Goal: Find specific page/section

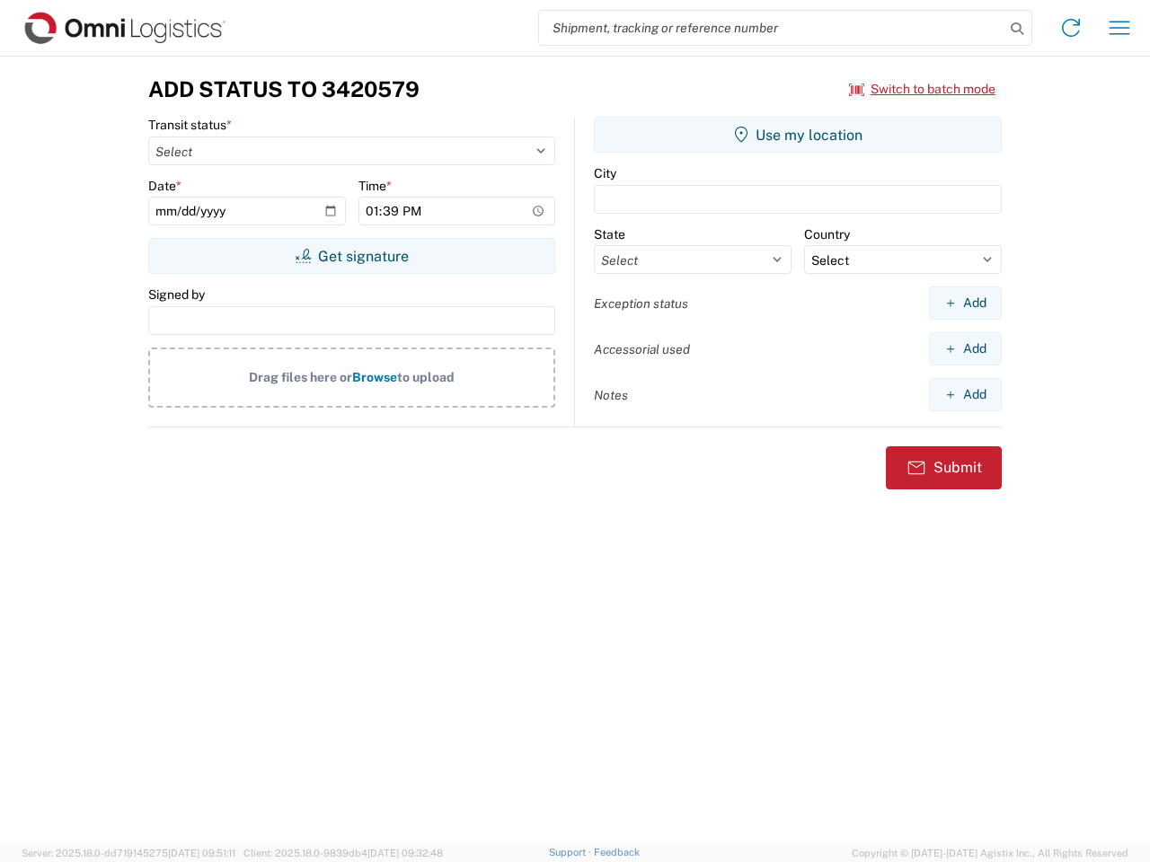
click at [771, 28] on input "search" at bounding box center [771, 28] width 465 height 34
click at [1017, 29] on icon at bounding box center [1016, 28] width 25 height 25
click at [1071, 28] on icon at bounding box center [1070, 27] width 29 height 29
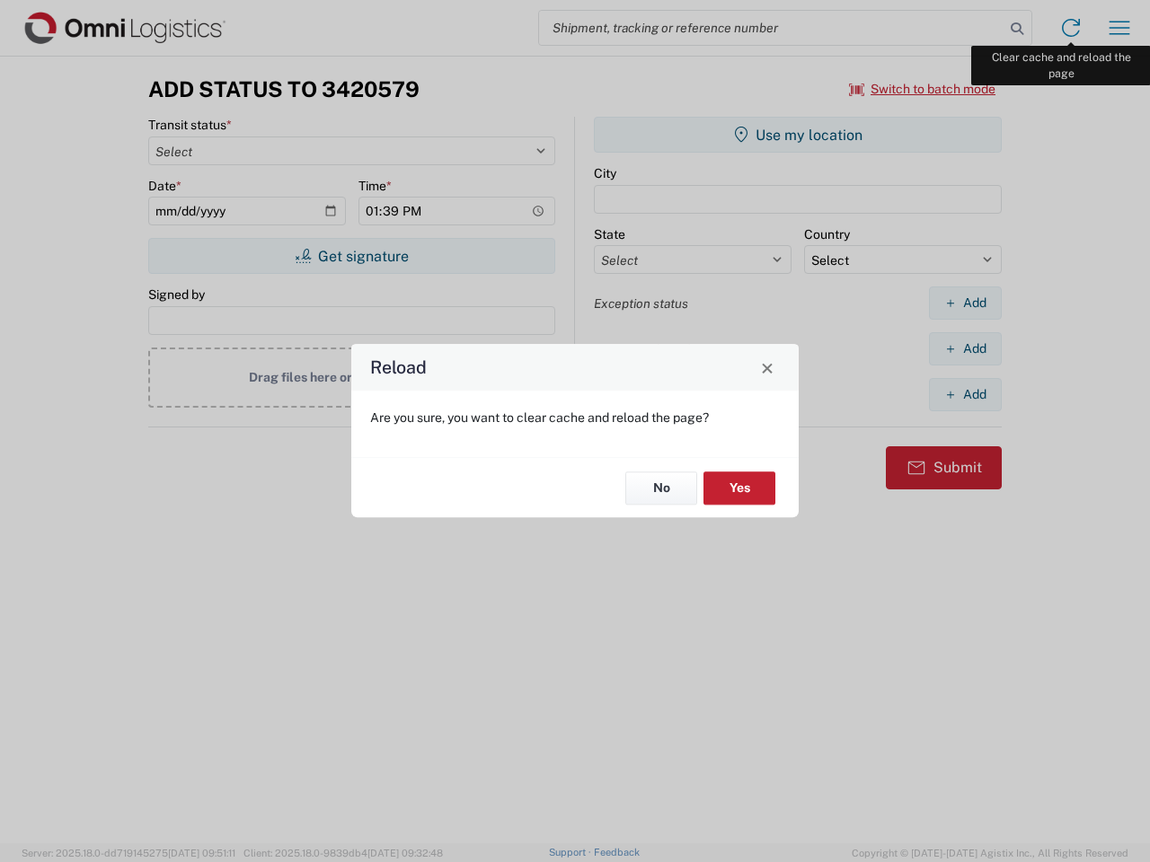
click at [1119, 28] on div "Reload Are you sure, you want to clear cache and reload the page? No Yes" at bounding box center [575, 431] width 1150 height 862
click at [922, 89] on div "Reload Are you sure, you want to clear cache and reload the page? No Yes" at bounding box center [575, 431] width 1150 height 862
click at [351, 256] on div "Reload Are you sure, you want to clear cache and reload the page? No Yes" at bounding box center [575, 431] width 1150 height 862
click at [797, 135] on div "Reload Are you sure, you want to clear cache and reload the page? No Yes" at bounding box center [575, 431] width 1150 height 862
click at [965, 303] on div "Reload Are you sure, you want to clear cache and reload the page? No Yes" at bounding box center [575, 431] width 1150 height 862
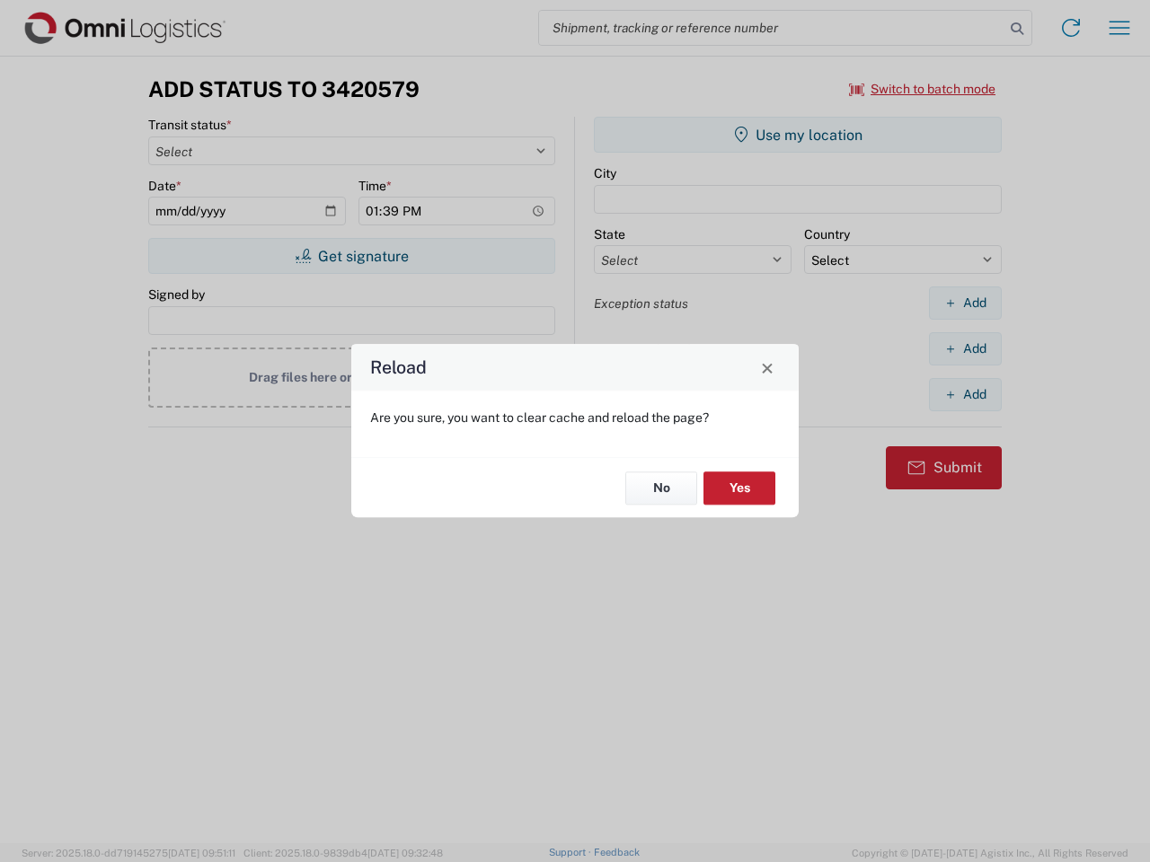
click at [965, 348] on div "Reload Are you sure, you want to clear cache and reload the page? No Yes" at bounding box center [575, 431] width 1150 height 862
click at [965, 394] on div "Reload Are you sure, you want to clear cache and reload the page? No Yes" at bounding box center [575, 431] width 1150 height 862
